Goal: Task Accomplishment & Management: Check status

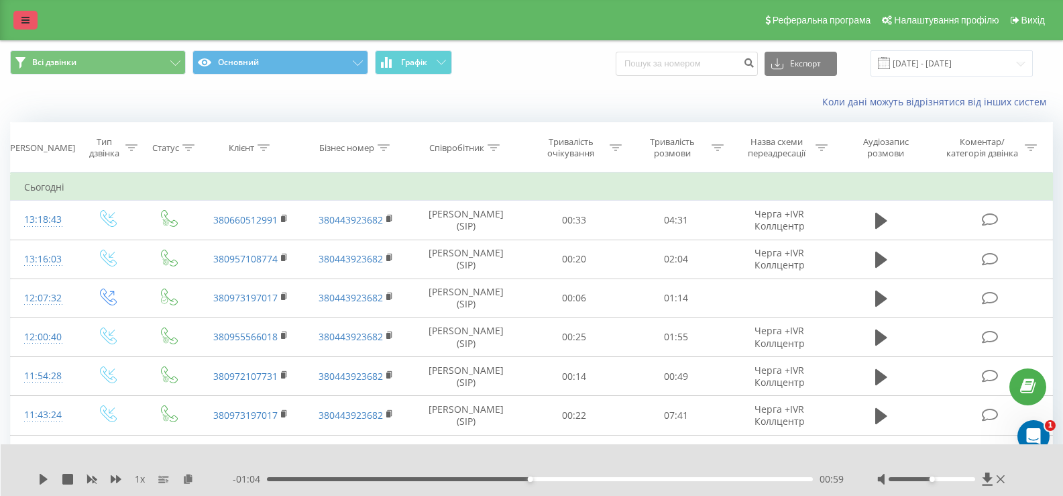
click at [18, 18] on link at bounding box center [25, 20] width 24 height 19
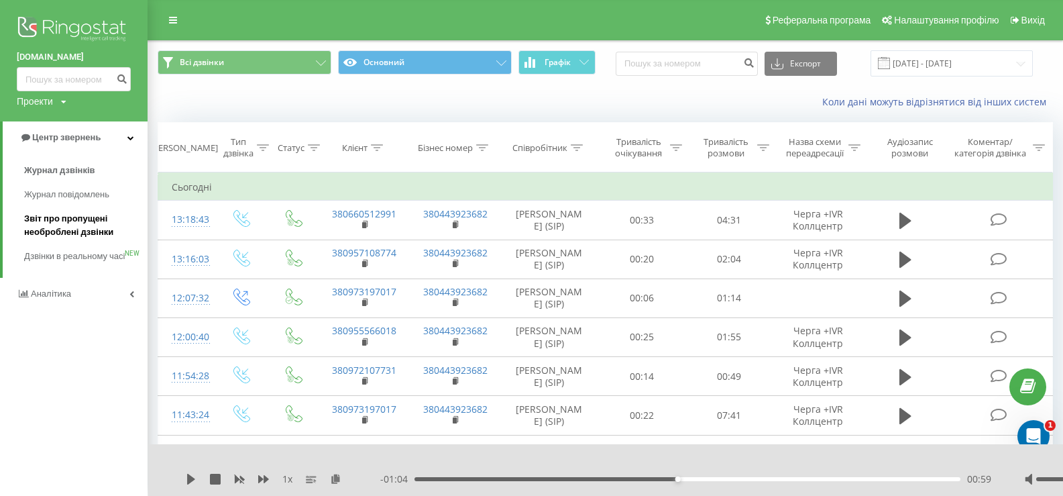
click at [53, 223] on span "Звіт про пропущені необроблені дзвінки" at bounding box center [82, 225] width 117 height 27
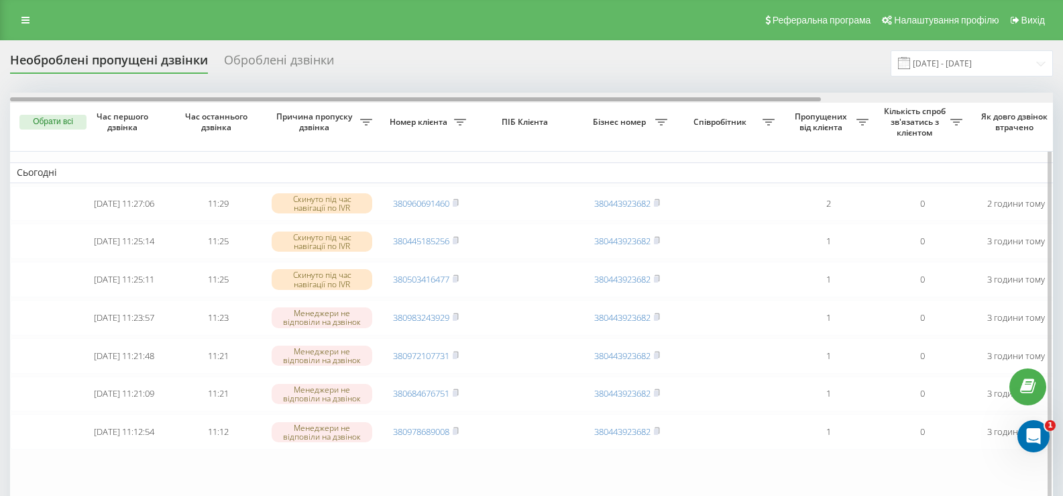
drag, startPoint x: 574, startPoint y: 97, endPoint x: 445, endPoint y: 146, distance: 138.2
click at [447, 146] on div "Обрати всі Час першого дзвінка Час останнього дзвінка Причина пропуску дзвінка …" at bounding box center [531, 319] width 1043 height 453
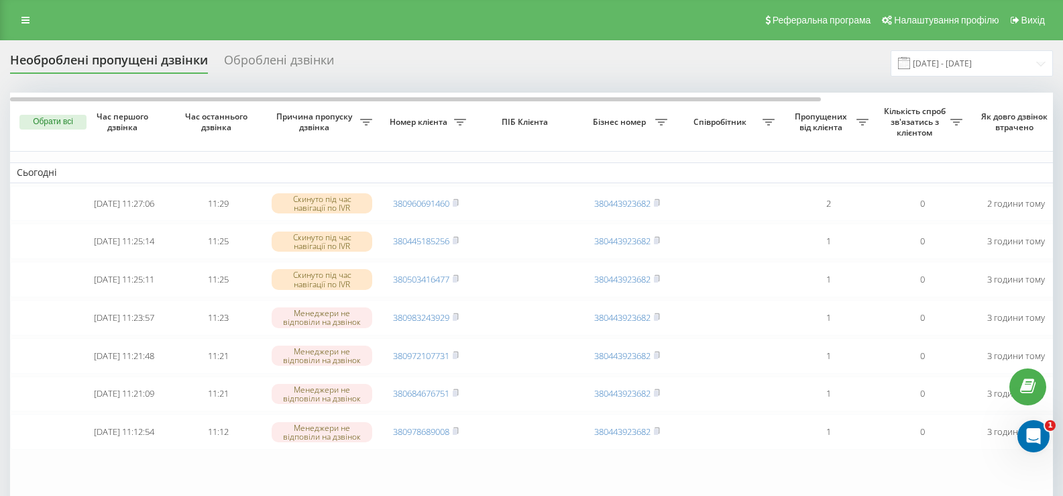
click at [28, 19] on icon at bounding box center [25, 19] width 8 height 9
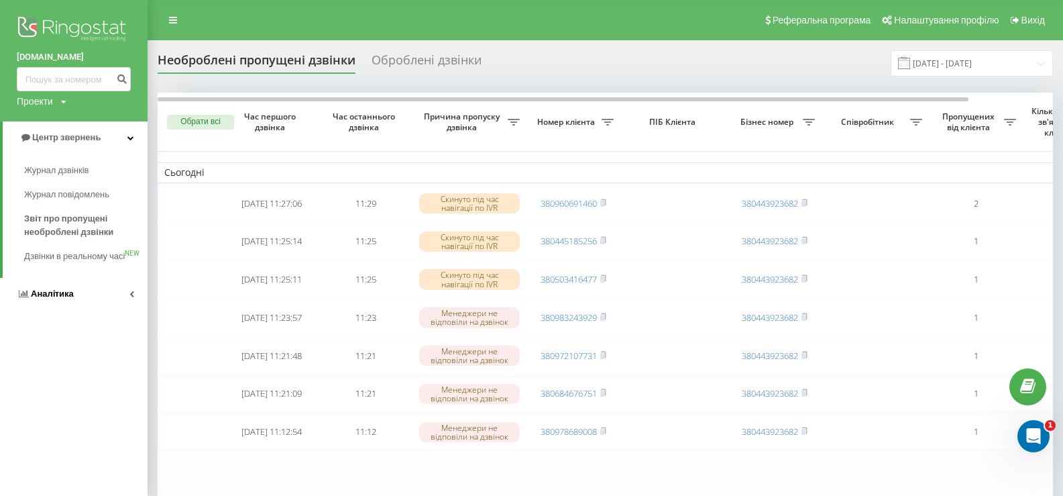
click at [46, 298] on span "Аналiтика" at bounding box center [52, 293] width 43 height 10
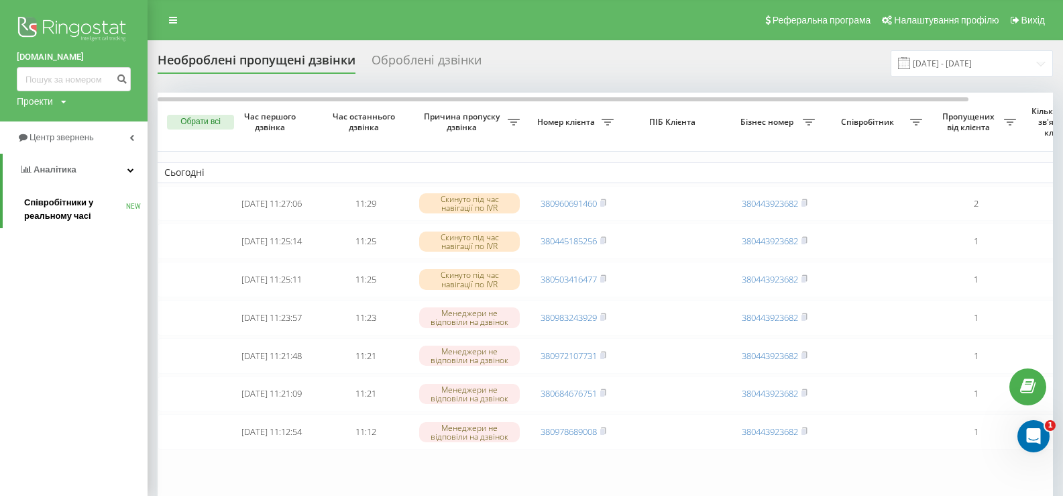
click at [54, 201] on span "Співробітники у реальному часі" at bounding box center [75, 209] width 102 height 27
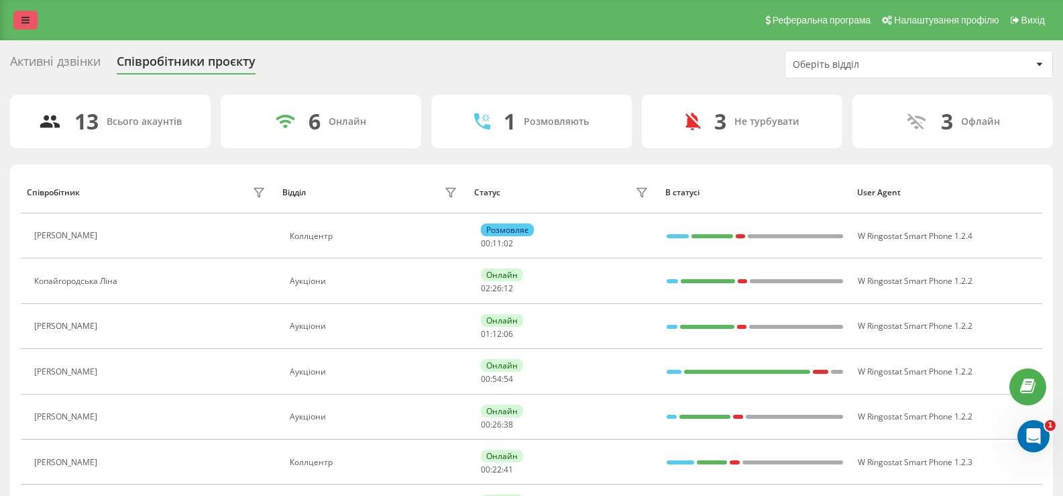
click at [26, 23] on icon at bounding box center [25, 19] width 8 height 9
click at [18, 6] on div "Реферальна програма Налаштування профілю Вихід" at bounding box center [531, 20] width 1063 height 40
click at [21, 16] on icon at bounding box center [25, 19] width 8 height 9
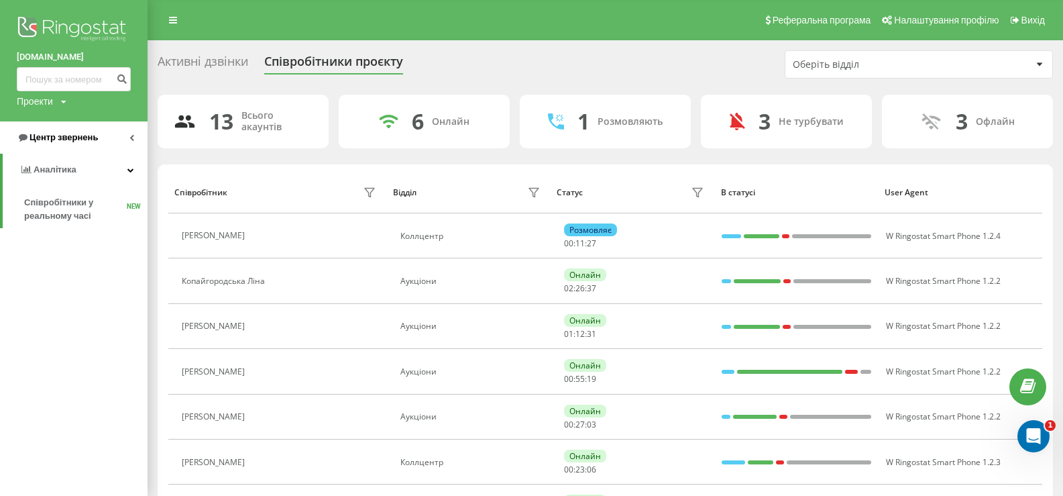
click at [63, 133] on span "Центр звернень" at bounding box center [64, 137] width 68 height 10
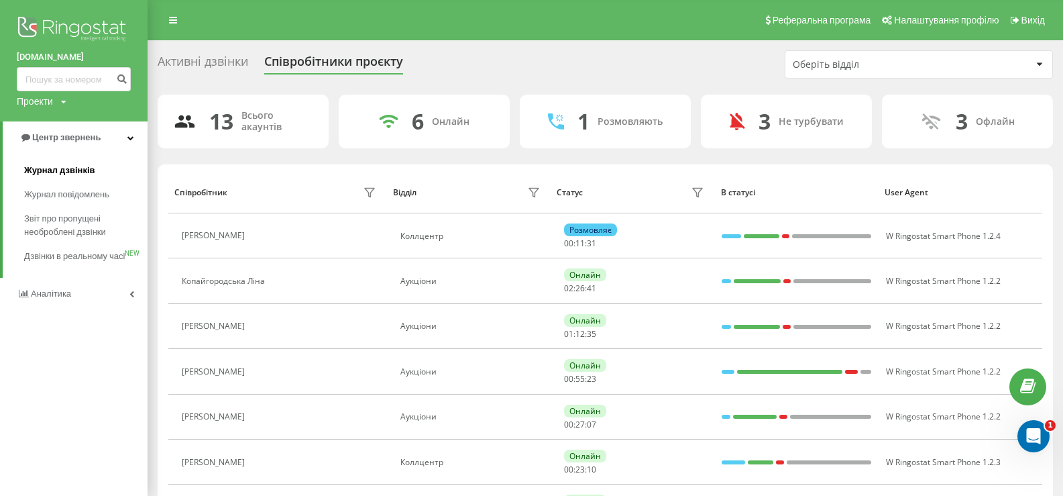
click at [58, 170] on span "Журнал дзвінків" at bounding box center [59, 170] width 71 height 13
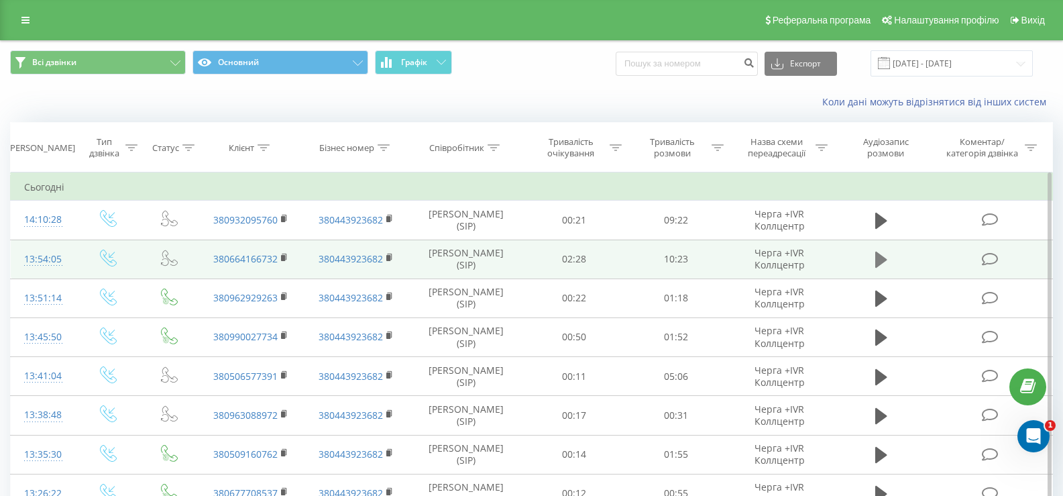
click at [876, 260] on icon at bounding box center [881, 260] width 12 height 16
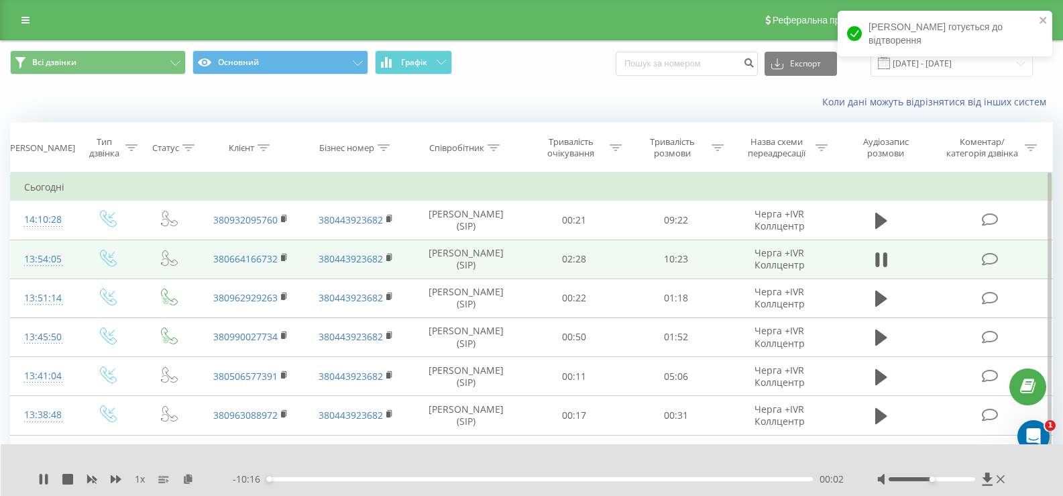
click at [303, 476] on div "- 10:16 00:02 00:02" at bounding box center [538, 478] width 611 height 13
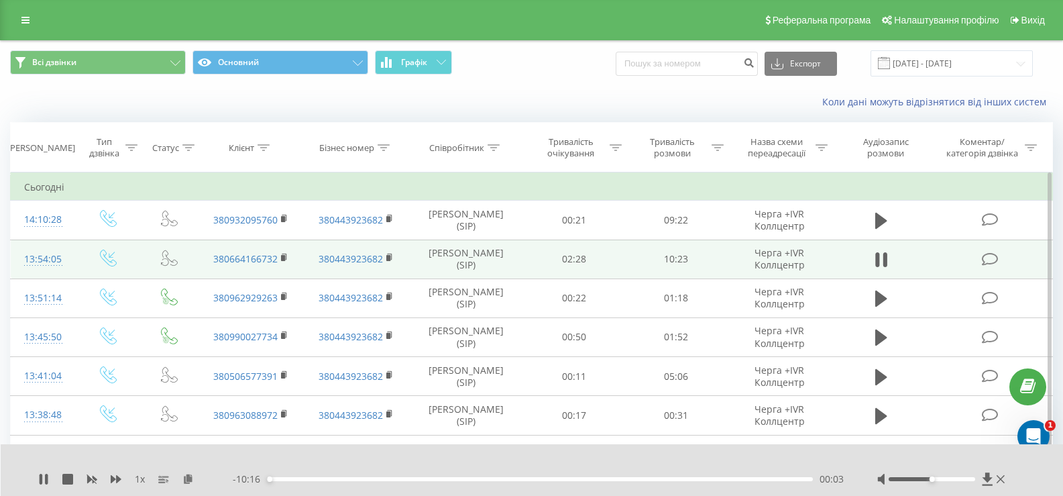
click at [309, 478] on div "00:03" at bounding box center [540, 479] width 546 height 4
click at [332, 478] on div "01:14" at bounding box center [540, 479] width 546 height 4
click at [347, 478] on div "01:14" at bounding box center [540, 479] width 546 height 4
click at [359, 478] on div "01:32" at bounding box center [540, 479] width 546 height 4
click at [381, 478] on div "01:45" at bounding box center [540, 479] width 546 height 4
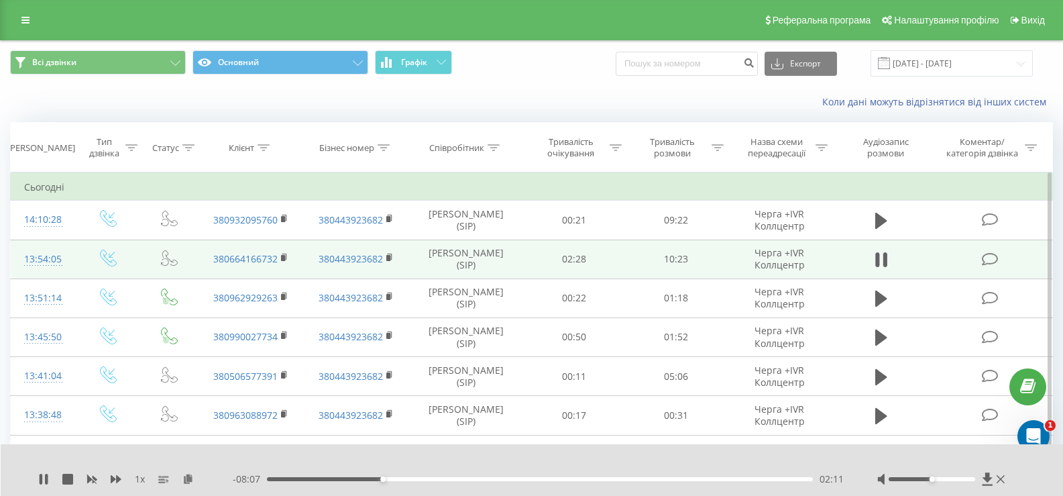
click at [343, 476] on div "- 08:07 02:11 02:11" at bounding box center [538, 478] width 611 height 13
click at [350, 479] on div "01:34" at bounding box center [540, 479] width 546 height 4
click at [42, 479] on icon at bounding box center [41, 478] width 3 height 11
click at [40, 478] on icon at bounding box center [44, 478] width 8 height 11
click at [42, 480] on icon at bounding box center [41, 478] width 3 height 11
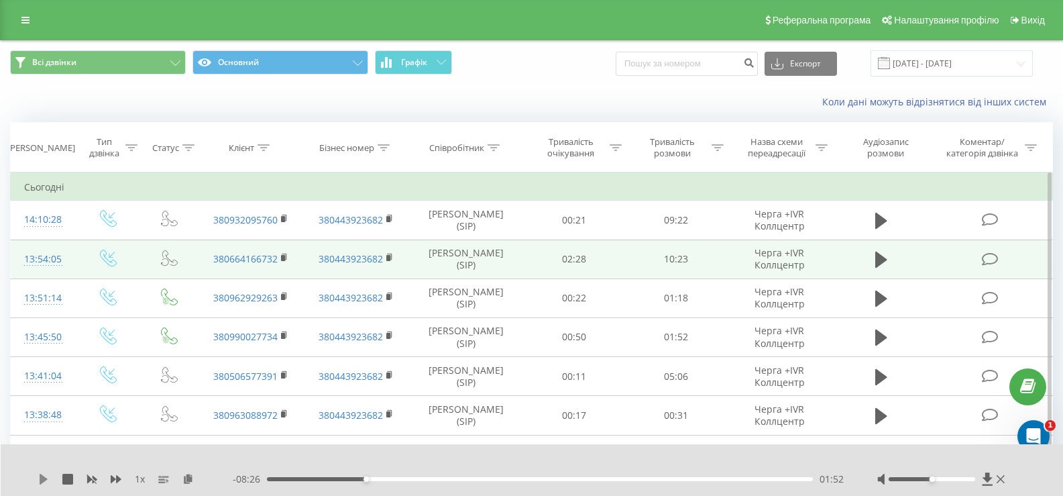
click at [43, 478] on icon at bounding box center [44, 478] width 8 height 11
click at [364, 475] on div "- 10:19 00:00 00:00" at bounding box center [538, 478] width 611 height 13
click at [335, 478] on div "01:17" at bounding box center [540, 479] width 546 height 4
click at [349, 478] on div "01:20" at bounding box center [540, 479] width 546 height 4
click at [44, 481] on icon at bounding box center [43, 478] width 11 height 11
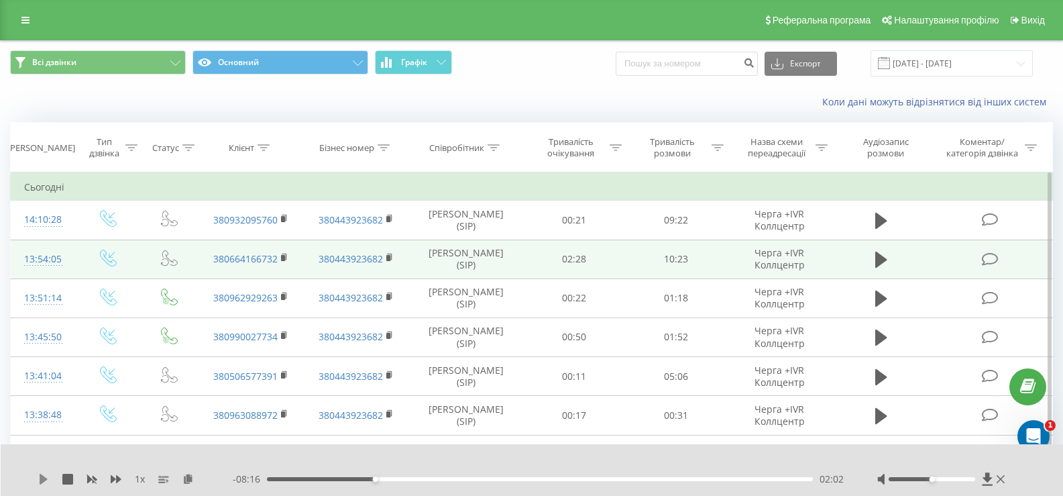
click at [42, 478] on icon at bounding box center [44, 478] width 8 height 11
click at [42, 478] on icon at bounding box center [41, 478] width 3 height 11
click at [42, 479] on icon at bounding box center [44, 478] width 8 height 11
click at [44, 480] on icon at bounding box center [43, 478] width 11 height 11
click at [368, 478] on div "02:19" at bounding box center [540, 479] width 546 height 4
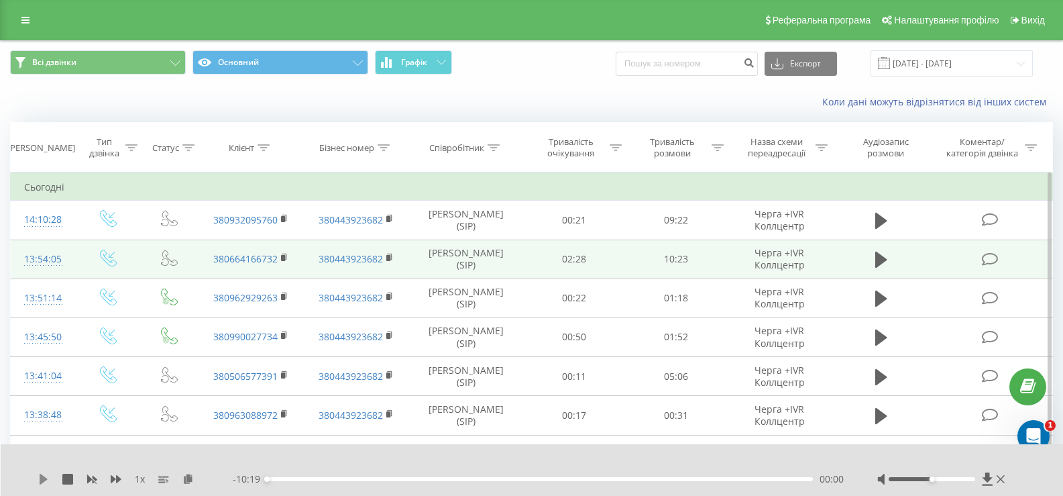
click at [43, 479] on icon at bounding box center [44, 478] width 8 height 11
click at [42, 480] on icon at bounding box center [41, 478] width 3 height 11
click at [40, 476] on icon at bounding box center [43, 478] width 11 height 11
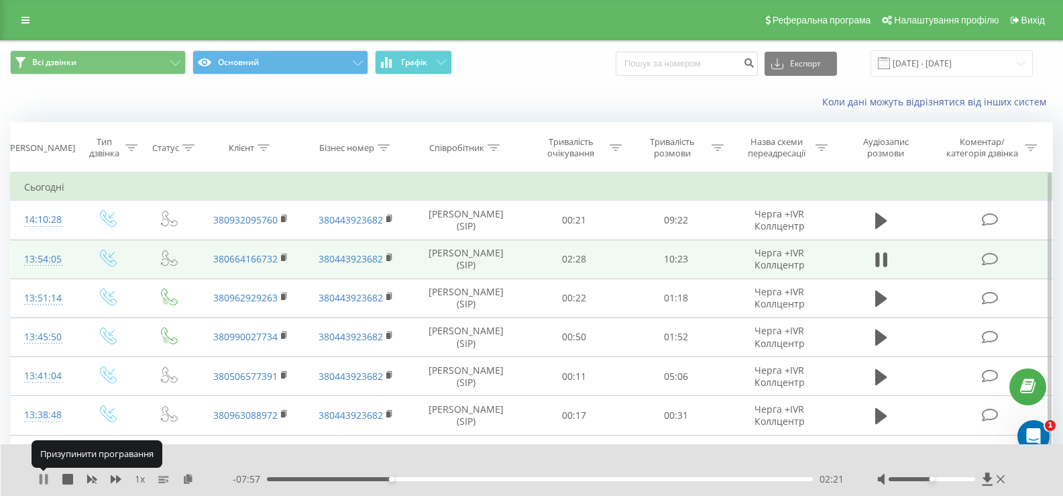
click at [41, 477] on icon at bounding box center [41, 478] width 3 height 11
